Goal: Information Seeking & Learning: Learn about a topic

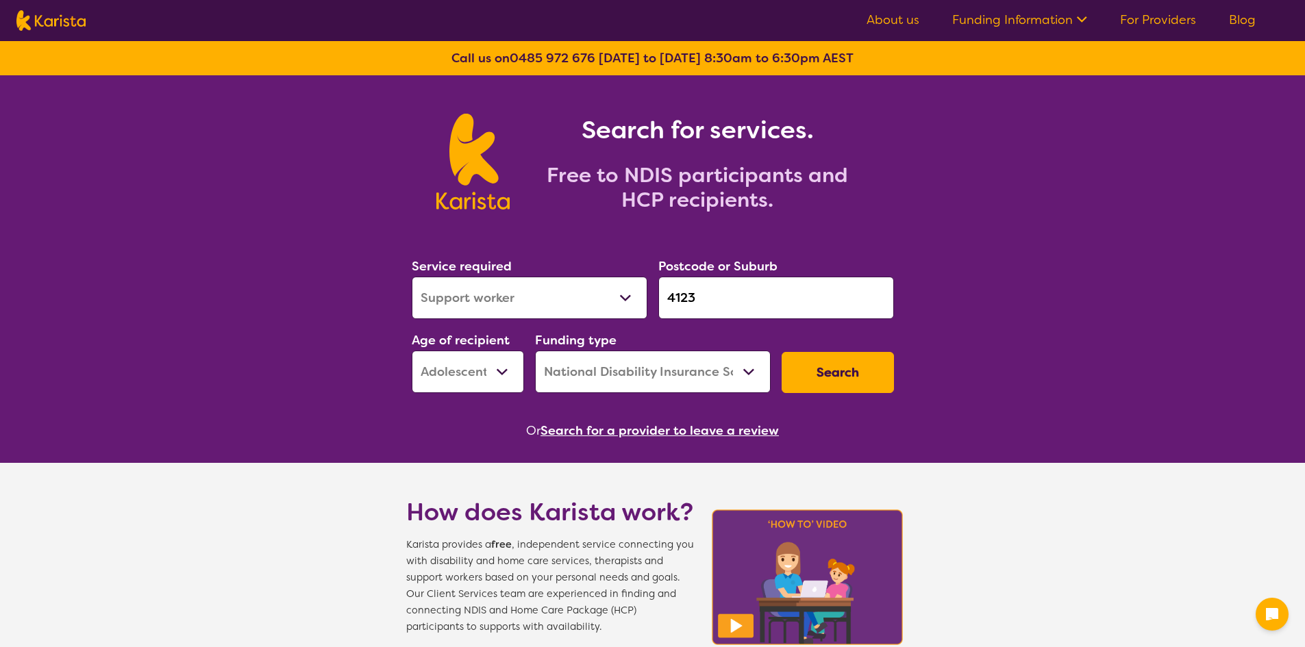
select select "Support worker"
select select "AS"
select select "NDIS"
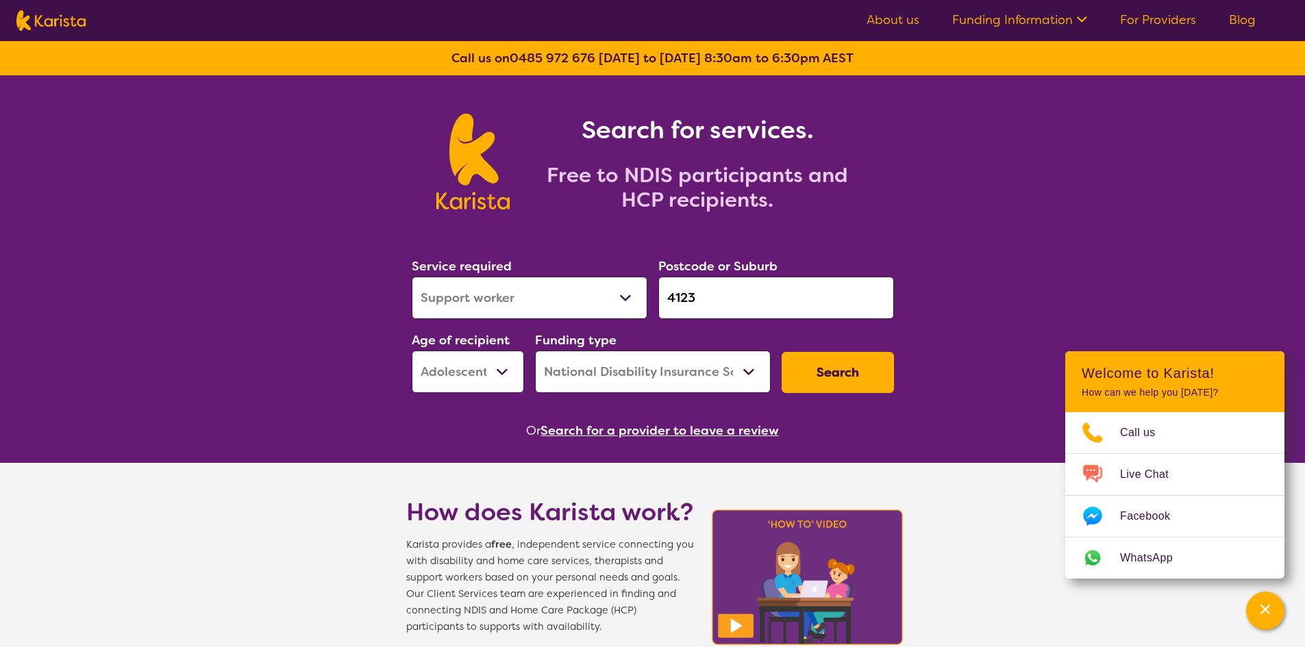
drag, startPoint x: 720, startPoint y: 311, endPoint x: 594, endPoint y: 312, distance: 126.0
click at [594, 312] on div "Service required Allied Health Assistant Assessment ([MEDICAL_DATA] or [MEDICAL…" at bounding box center [652, 325] width 493 height 148
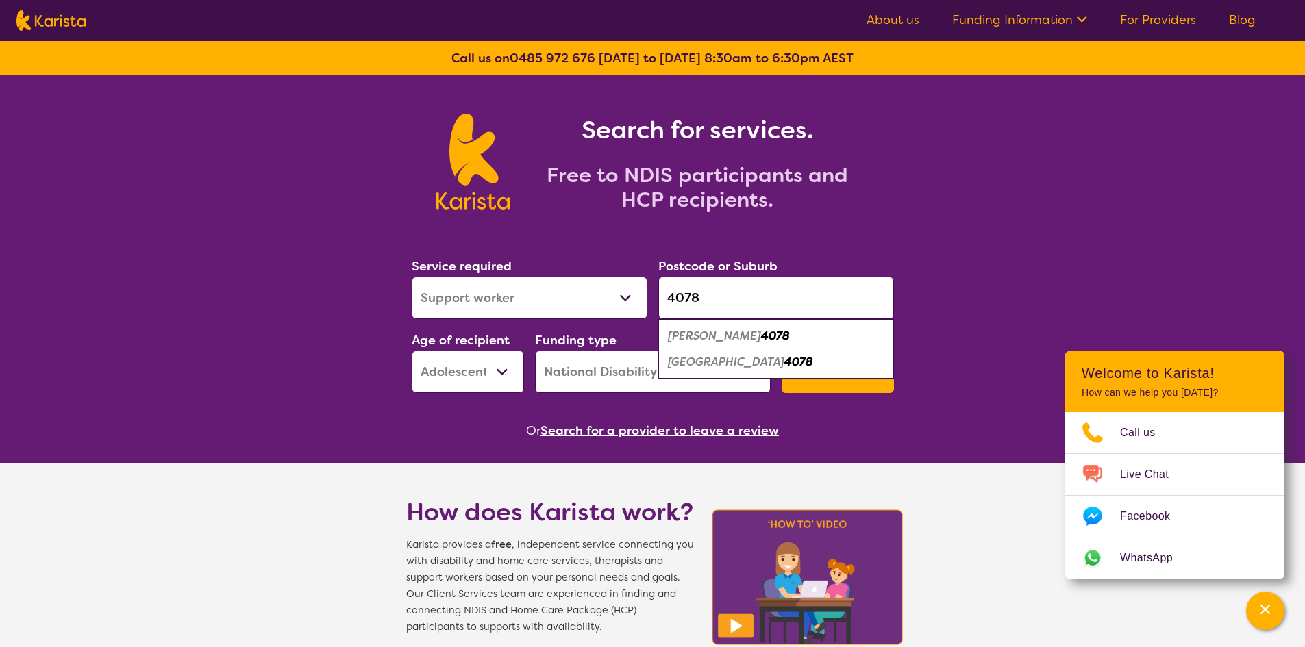
type input "4078"
click at [716, 367] on em "[GEOGRAPHIC_DATA]" at bounding box center [726, 362] width 116 height 14
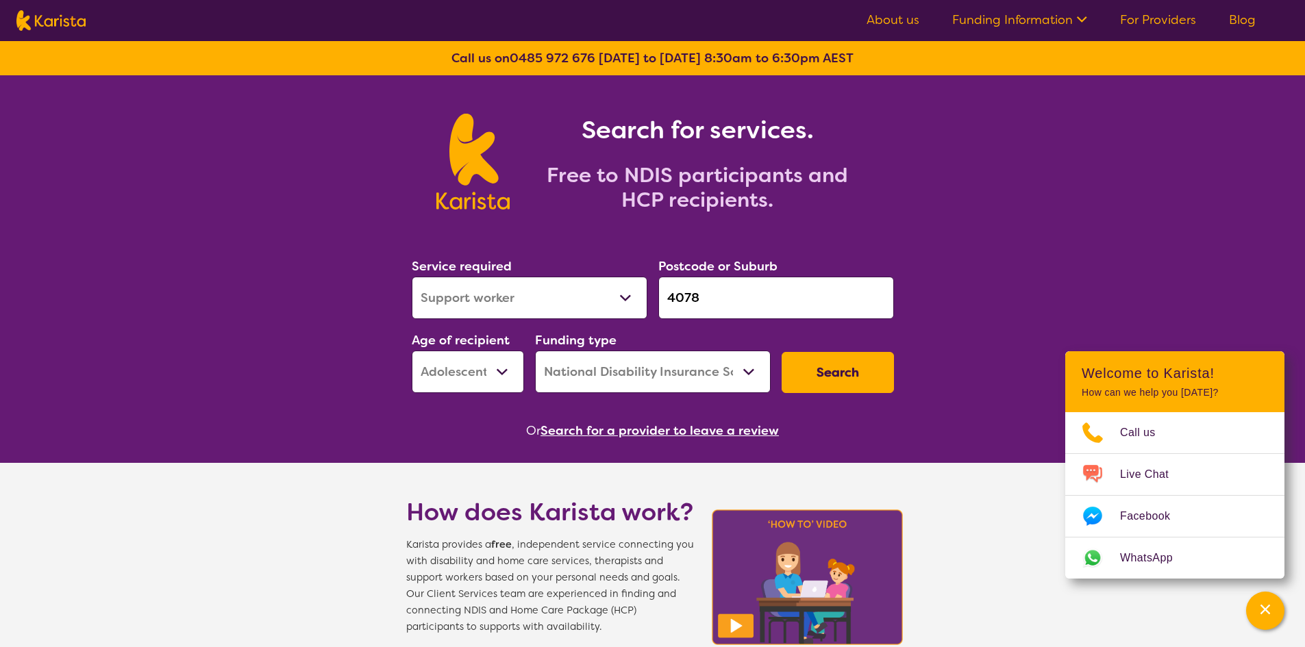
click at [533, 292] on select "Allied Health Assistant Assessment ([MEDICAL_DATA] or [MEDICAL_DATA]) Behaviour…" at bounding box center [530, 298] width 236 height 42
select select "[MEDICAL_DATA]"
click at [412, 277] on select "Allied Health Assistant Assessment ([MEDICAL_DATA] or [MEDICAL_DATA]) Behaviour…" at bounding box center [530, 298] width 236 height 42
click at [499, 362] on select "Early Childhood - 0 to 9 Child - 10 to 11 Adolescent - 12 to 17 Adult - 18 to 6…" at bounding box center [468, 372] width 112 height 42
select select "AD"
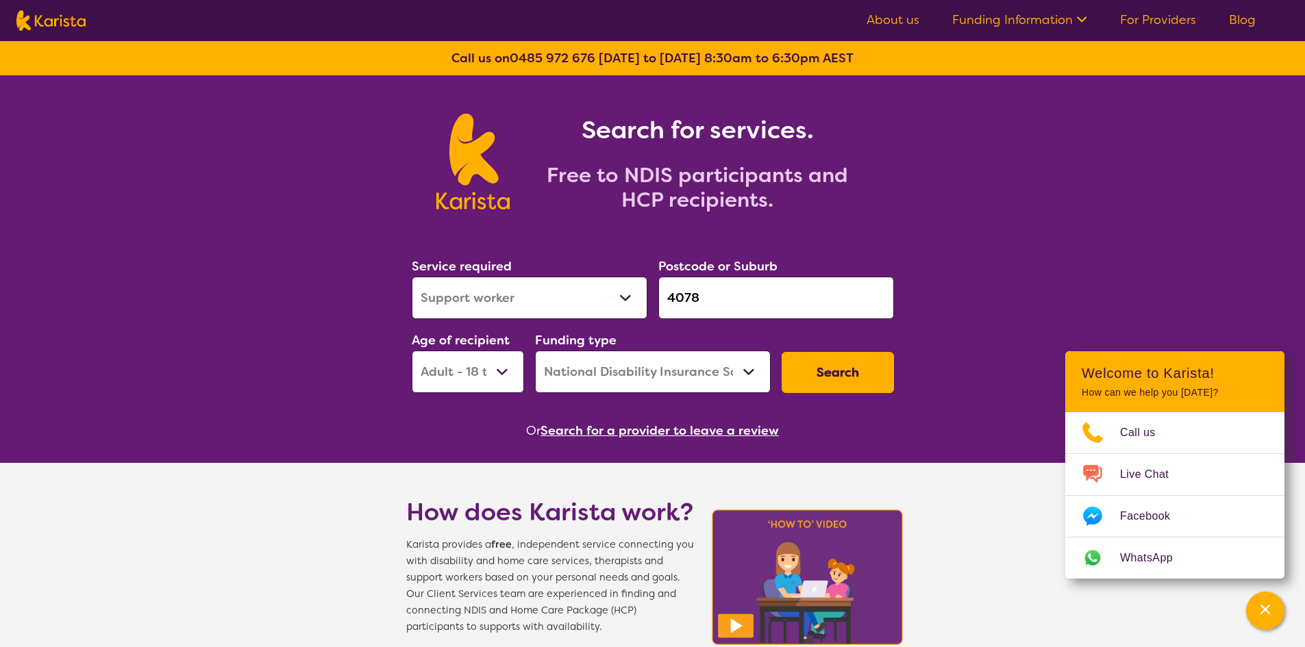
click at [412, 351] on select "Early Childhood - 0 to 9 Child - 10 to 11 Adolescent - 12 to 17 Adult - 18 to 6…" at bounding box center [468, 372] width 112 height 42
click at [847, 368] on button "Search" at bounding box center [837, 372] width 112 height 41
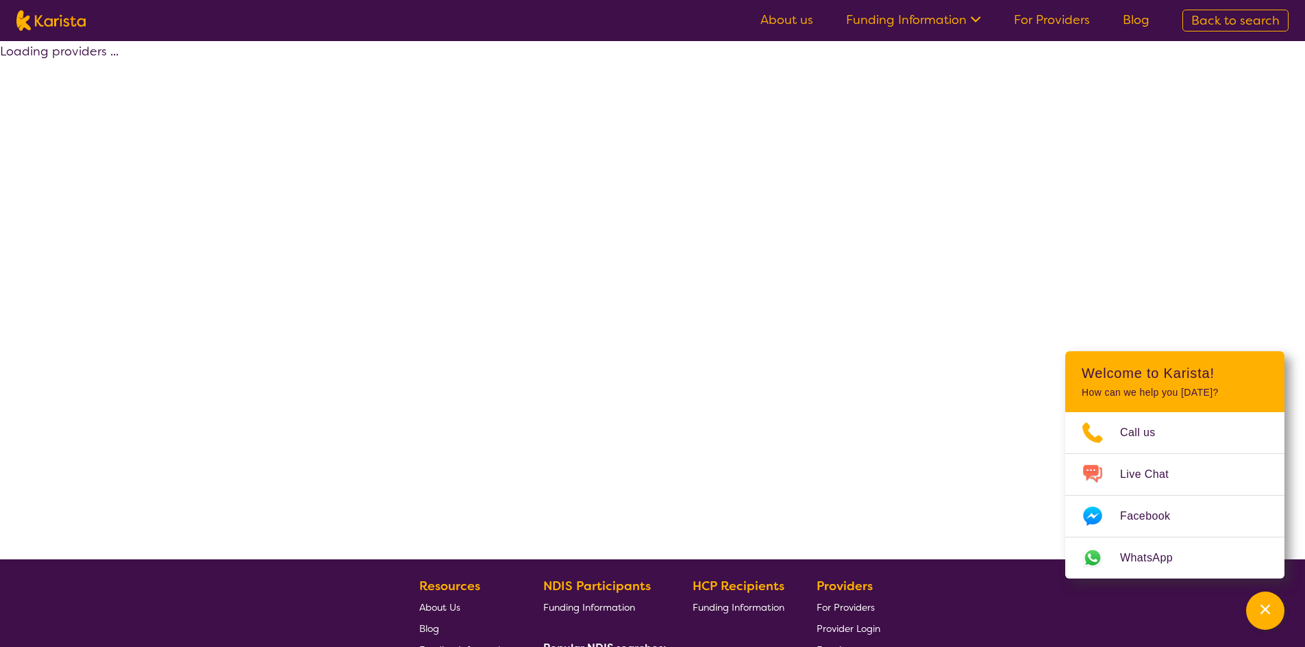
select select "by_score"
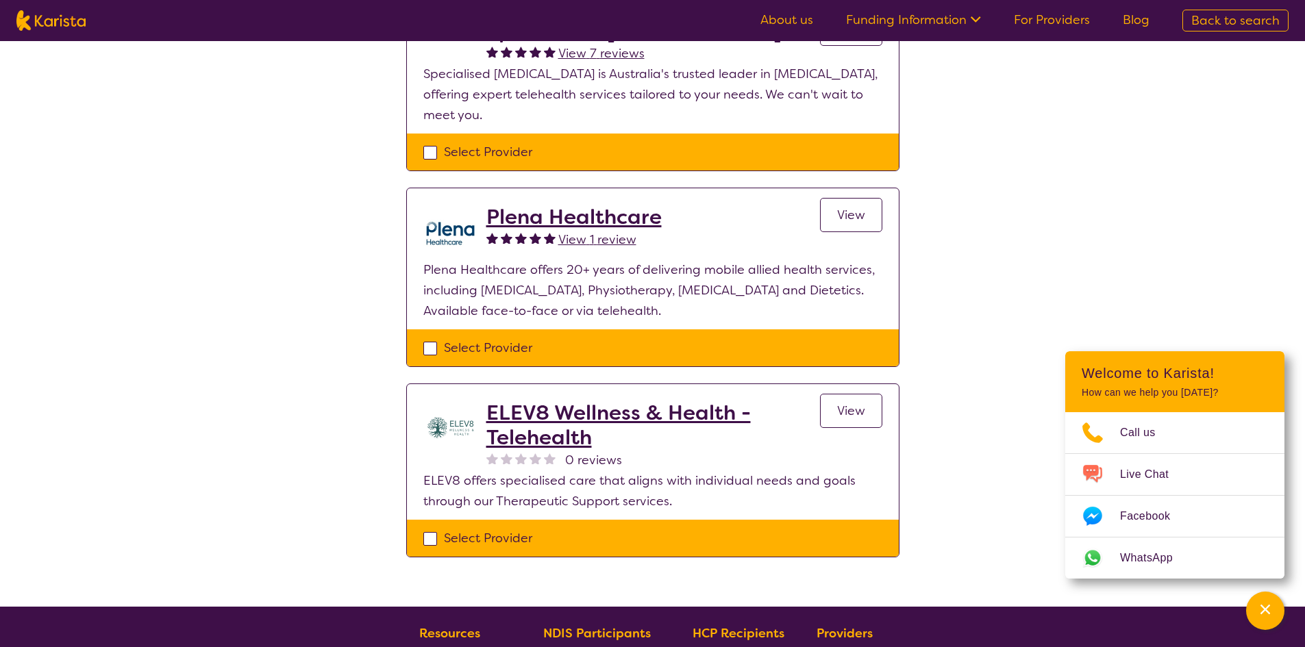
scroll to position [685, 0]
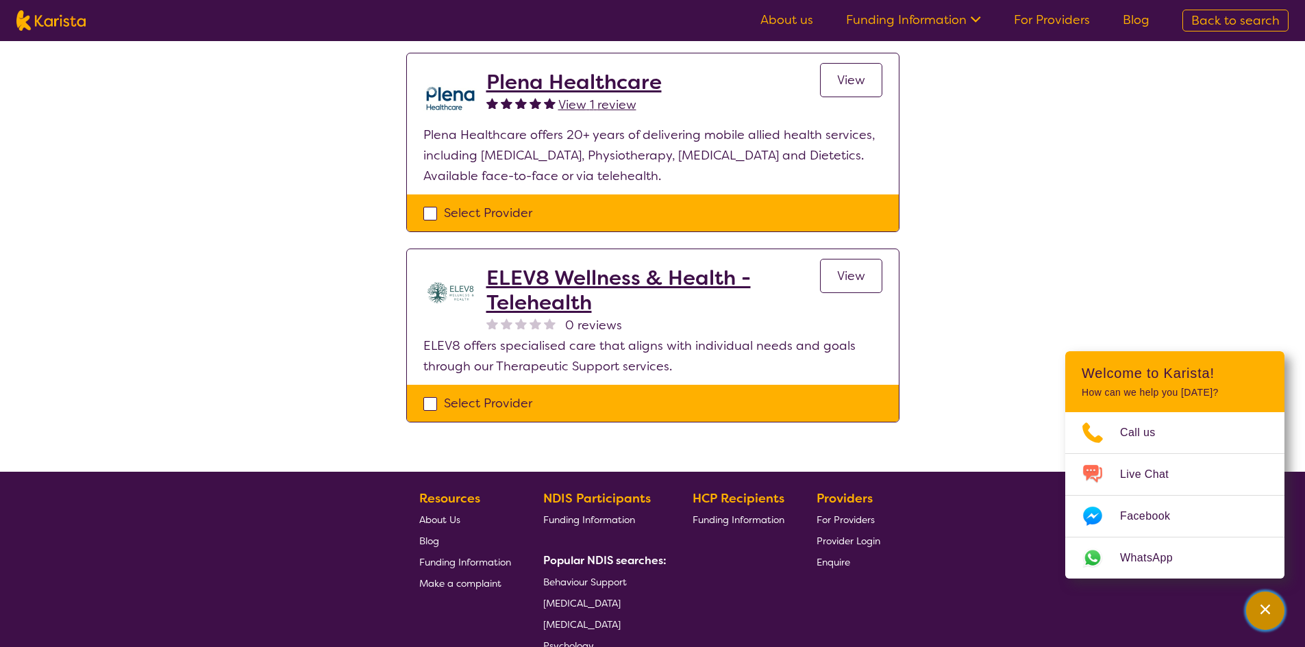
click at [1266, 605] on icon "Channel Menu" at bounding box center [1265, 610] width 14 height 14
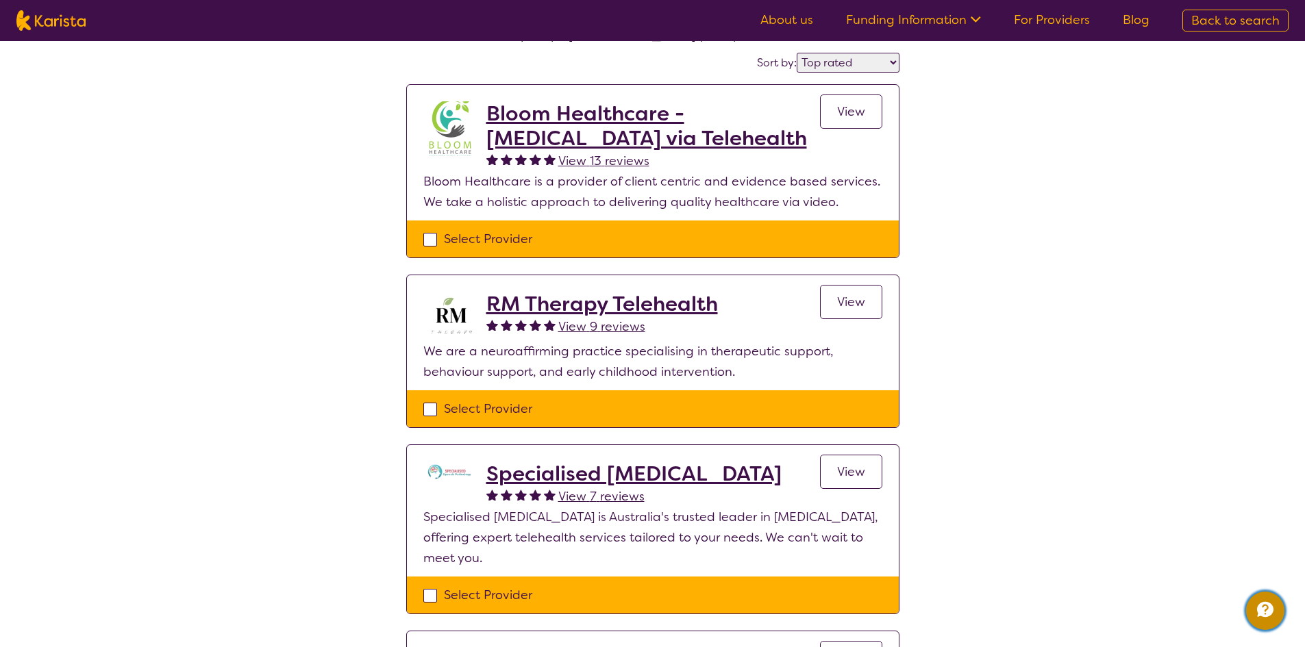
scroll to position [0, 0]
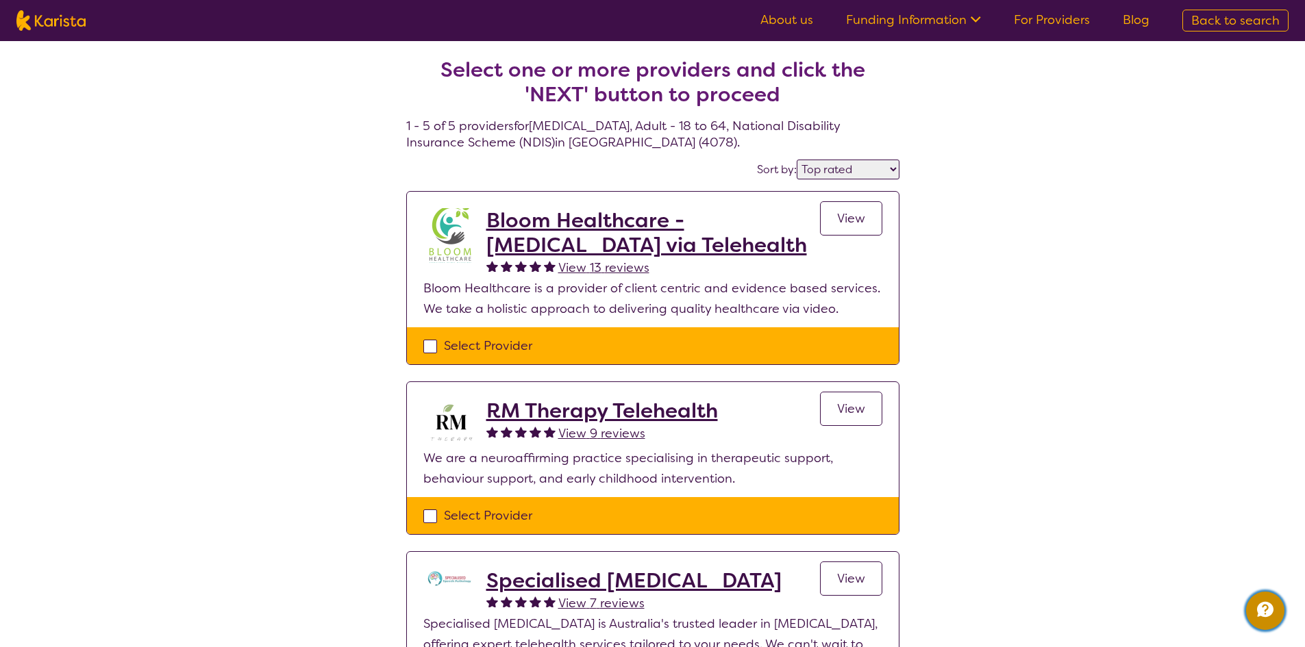
select select "[MEDICAL_DATA]"
select select "AD"
select select "NDIS"
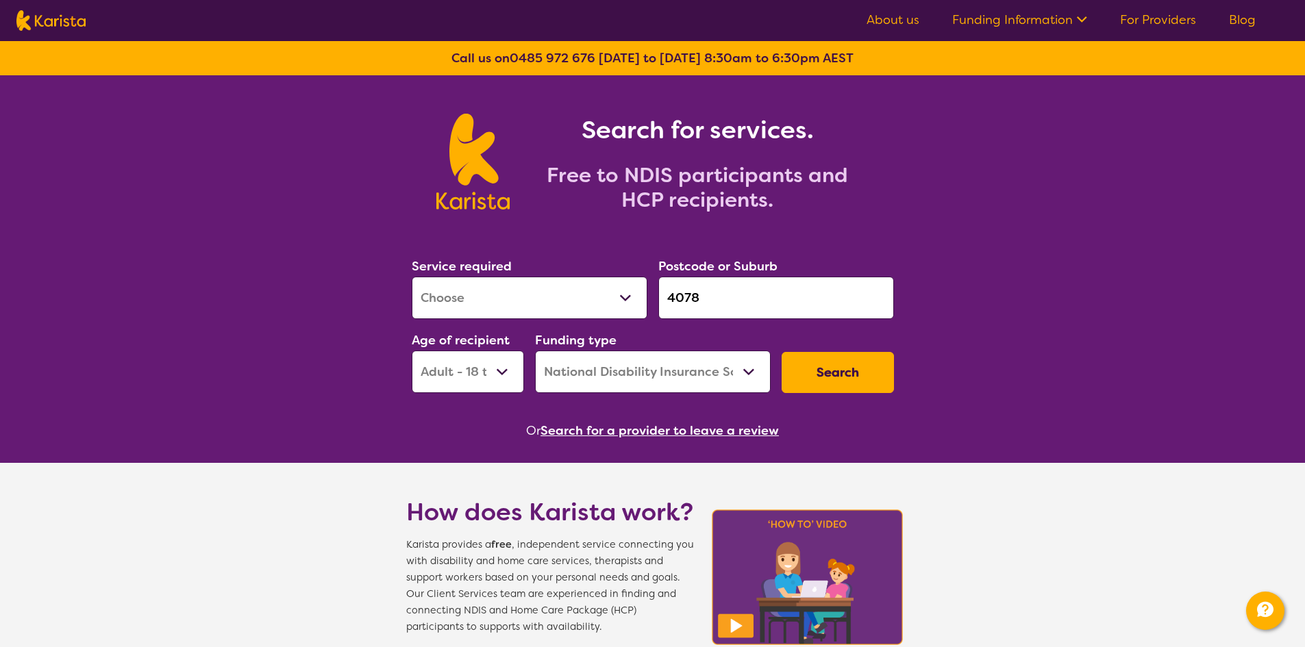
drag, startPoint x: 713, startPoint y: 292, endPoint x: 616, endPoint y: 288, distance: 96.6
click at [616, 288] on div "Service required Allied Health Assistant Assessment ([MEDICAL_DATA] or [MEDICAL…" at bounding box center [652, 325] width 493 height 148
click at [524, 308] on select "Allied Health Assistant Assessment ([MEDICAL_DATA] or [MEDICAL_DATA]) Behaviour…" at bounding box center [530, 298] width 236 height 42
select select "Support worker"
click at [412, 277] on select "Allied Health Assistant Assessment ([MEDICAL_DATA] or [MEDICAL_DATA]) Behaviour…" at bounding box center [530, 298] width 236 height 42
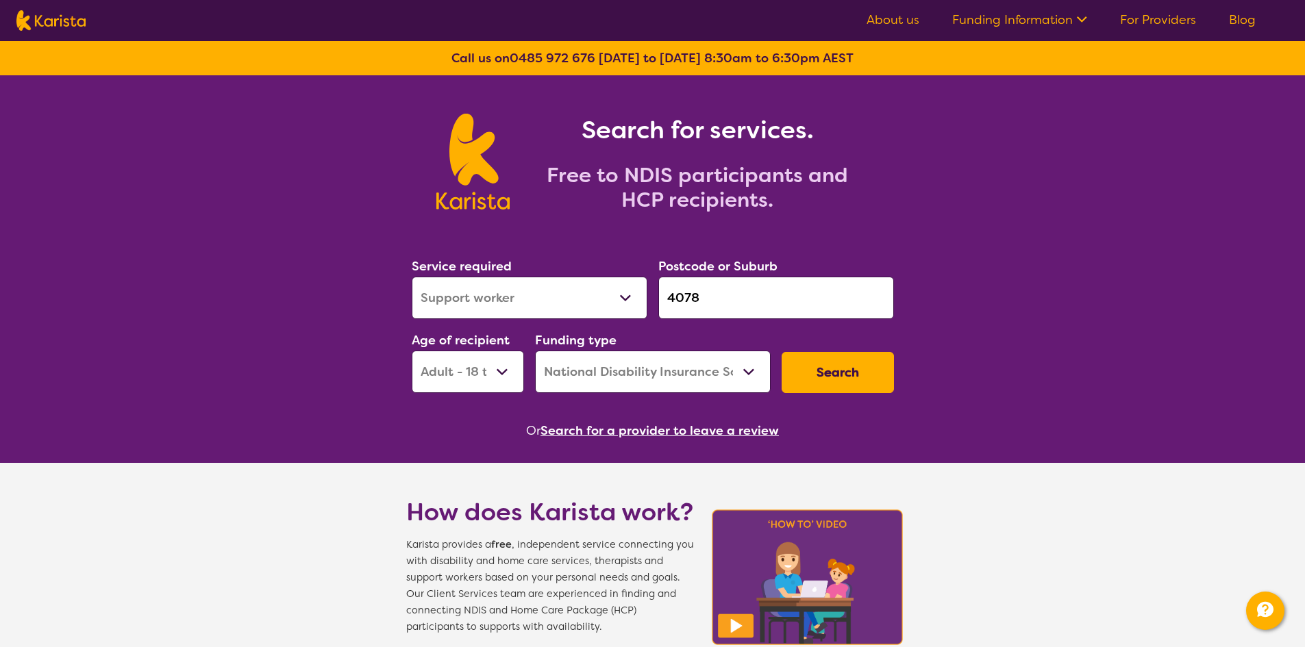
click at [829, 365] on button "Search" at bounding box center [837, 372] width 112 height 41
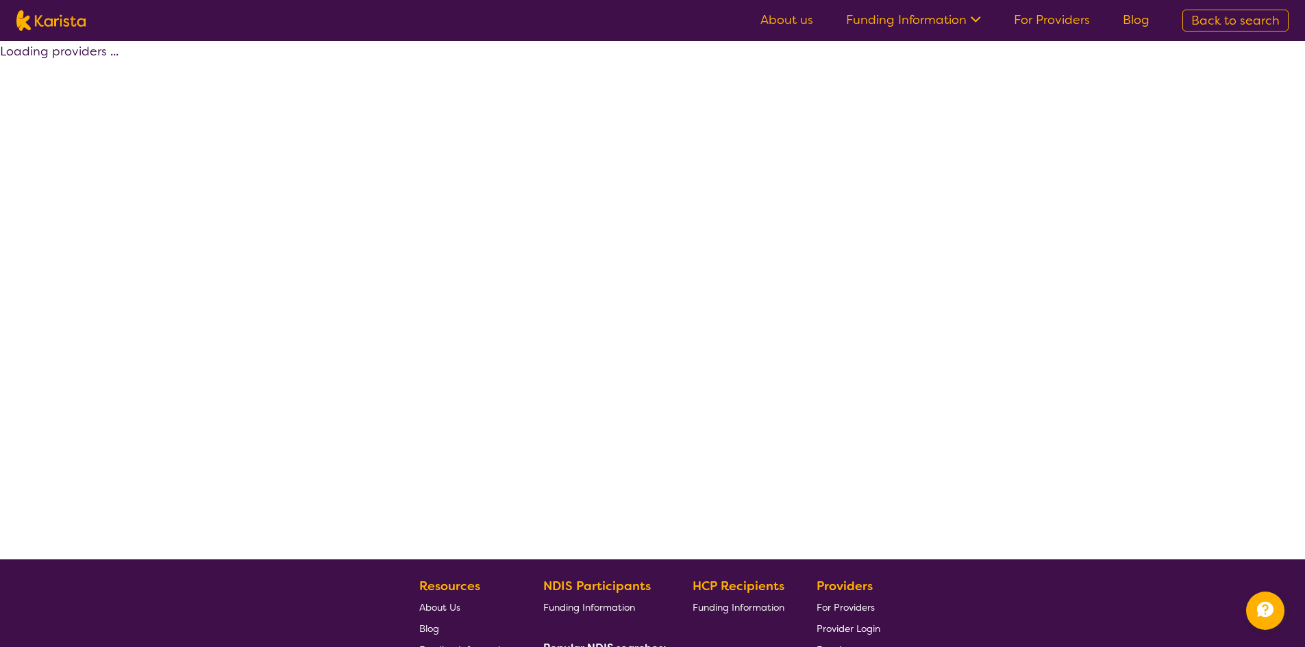
select select "by_score"
